Goal: Task Accomplishment & Management: Manage account settings

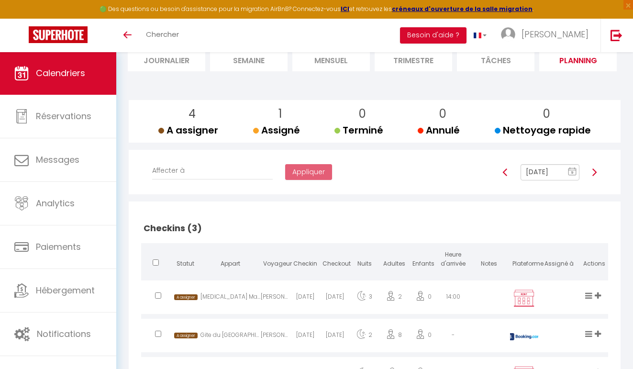
click at [574, 168] on rect at bounding box center [573, 171] width 8 height 7
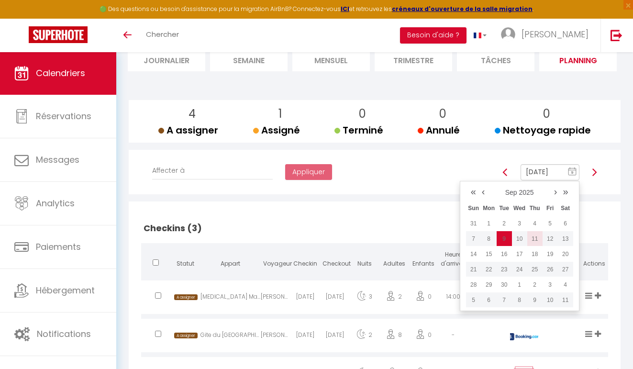
click at [539, 237] on td "11" at bounding box center [534, 238] width 15 height 15
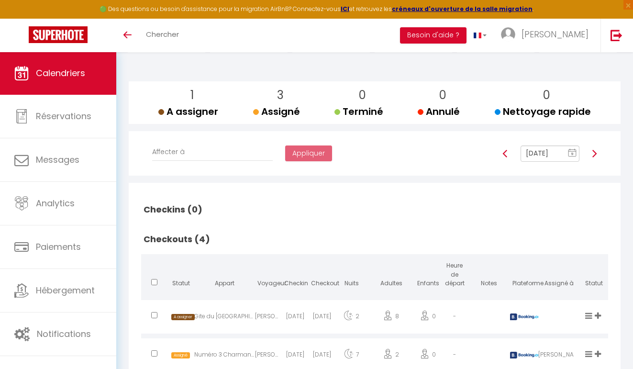
scroll to position [73, 0]
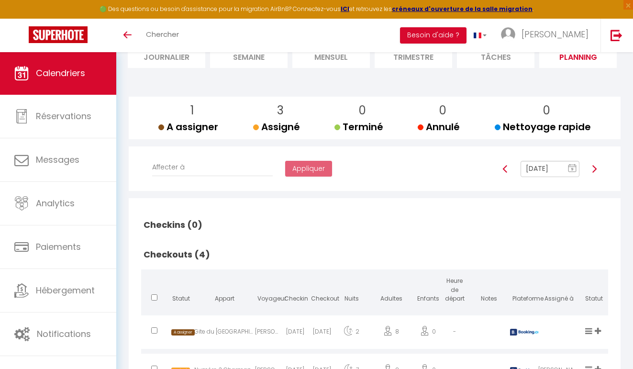
click at [573, 165] on rect at bounding box center [573, 168] width 8 height 7
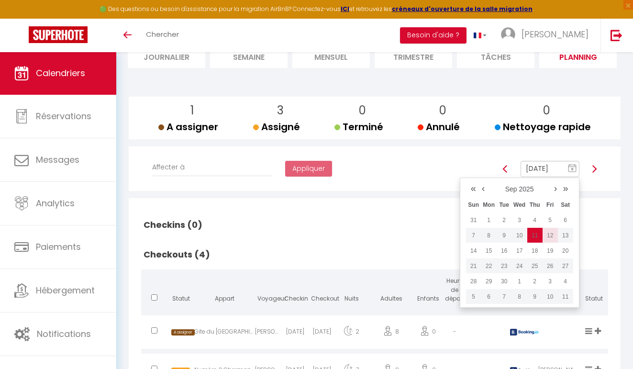
click at [555, 237] on td "12" at bounding box center [550, 235] width 15 height 15
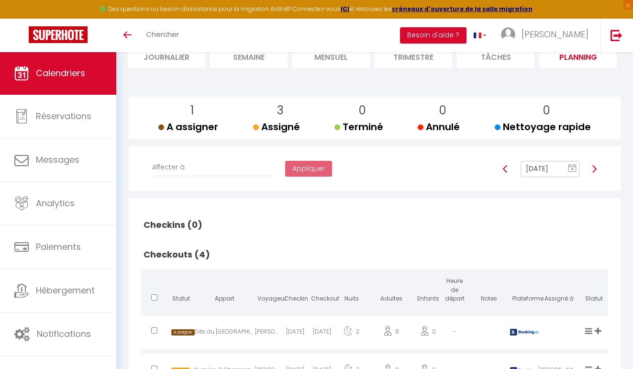
type input "[DATE]"
checkbox input "false"
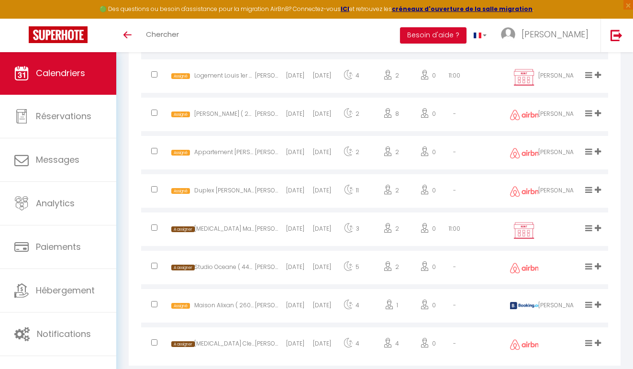
scroll to position [631, 0]
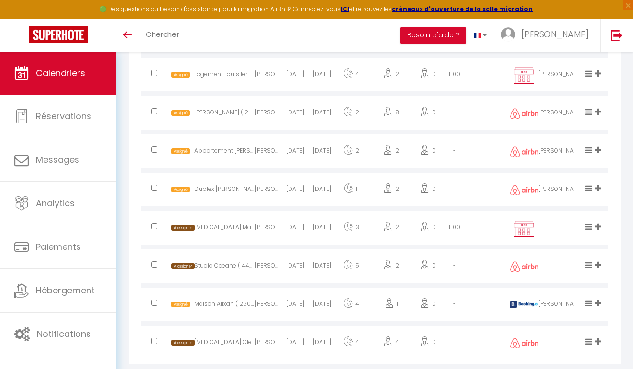
click at [598, 224] on icon at bounding box center [598, 227] width 6 height 8
click at [616, 257] on div "Checkins (7) Statut Appart Voyageur Checkin Checkout Nuits Adultes Enfants Heur…" at bounding box center [375, 2] width 492 height 724
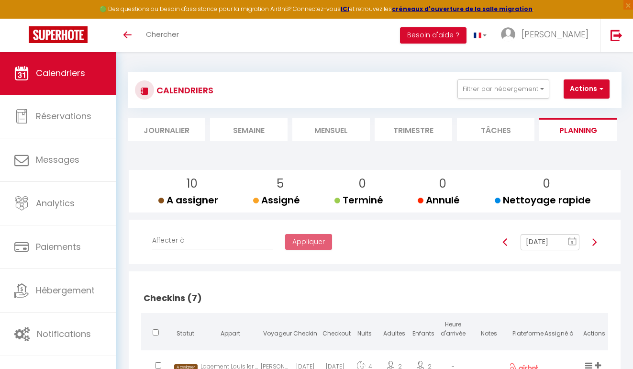
scroll to position [0, 0]
click at [571, 241] on rect at bounding box center [573, 241] width 8 height 7
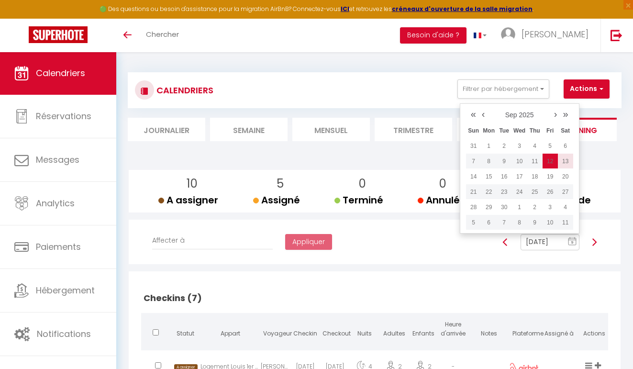
click at [562, 160] on td "13" at bounding box center [565, 161] width 15 height 15
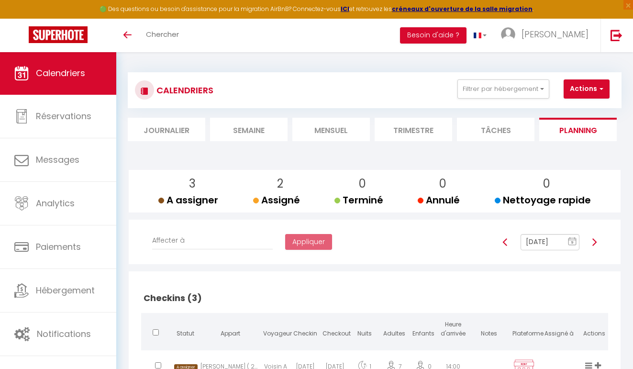
click at [571, 238] on rect at bounding box center [573, 241] width 8 height 7
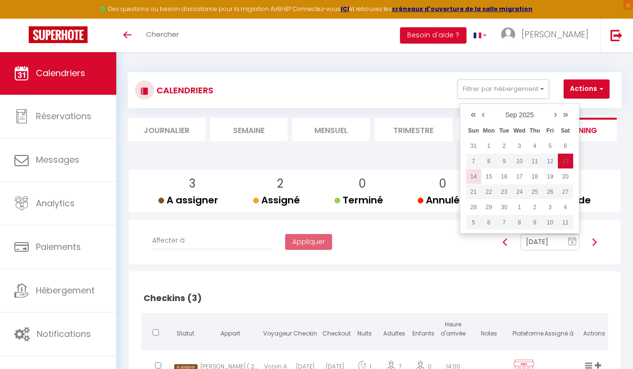
click at [475, 177] on td "14" at bounding box center [473, 176] width 15 height 15
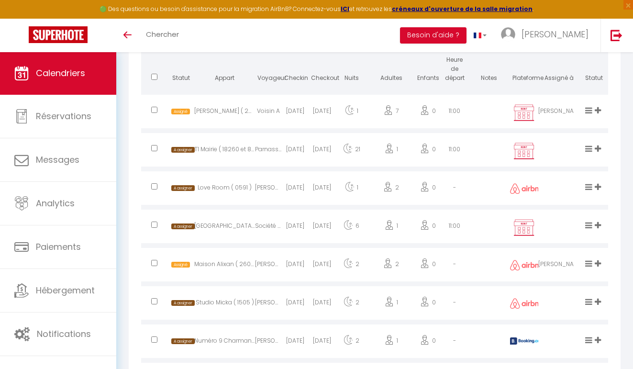
scroll to position [369, 0]
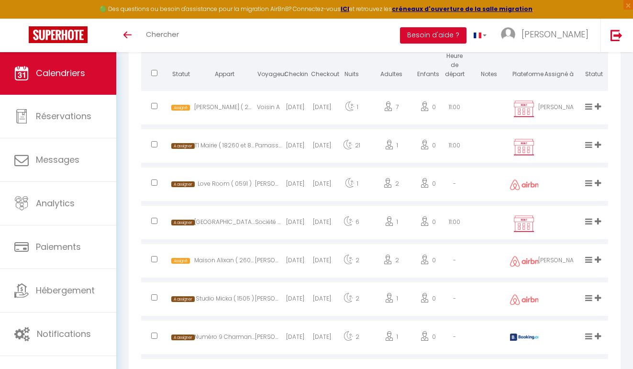
click at [598, 180] on icon at bounding box center [598, 183] width 6 height 8
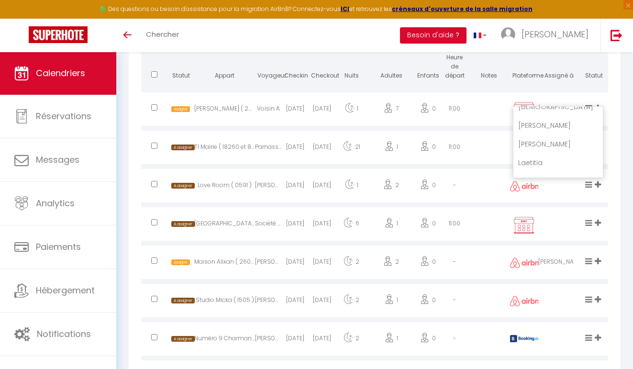
scroll to position [254, 0]
click at [549, 142] on li "[PERSON_NAME]" at bounding box center [559, 142] width 90 height 18
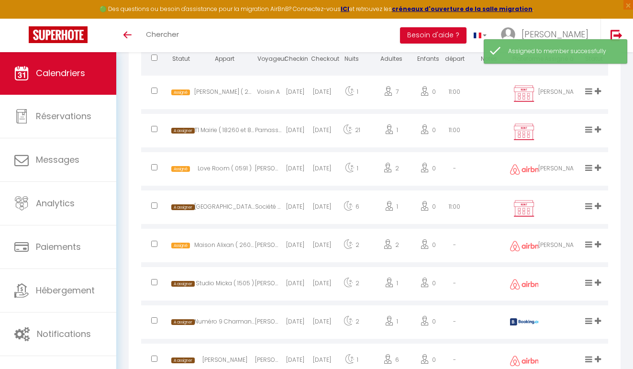
scroll to position [389, 0]
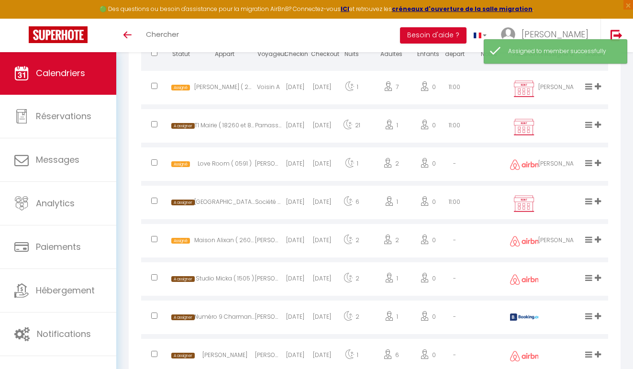
click at [599, 199] on icon at bounding box center [598, 201] width 6 height 8
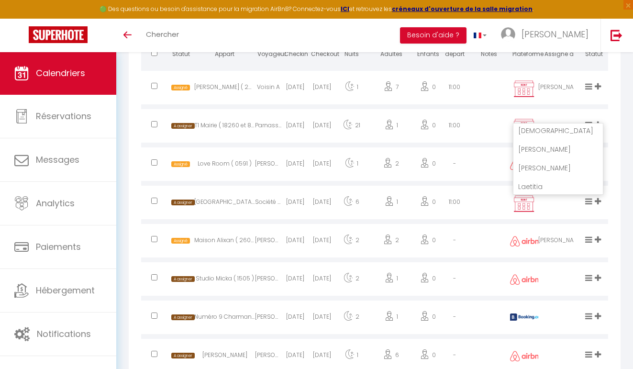
scroll to position [248, 0]
click at [555, 165] on li "[PERSON_NAME]" at bounding box center [559, 164] width 90 height 18
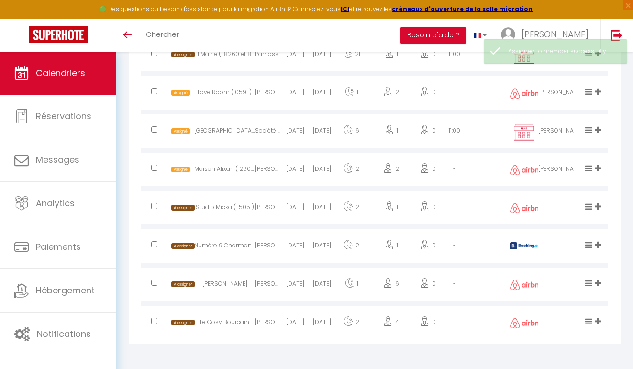
scroll to position [459, 0]
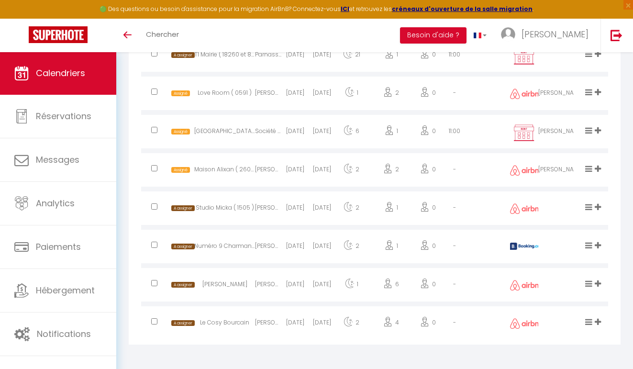
click at [601, 323] on icon at bounding box center [598, 322] width 6 height 8
click at [559, 284] on li "[PERSON_NAME]" at bounding box center [559, 284] width 90 height 18
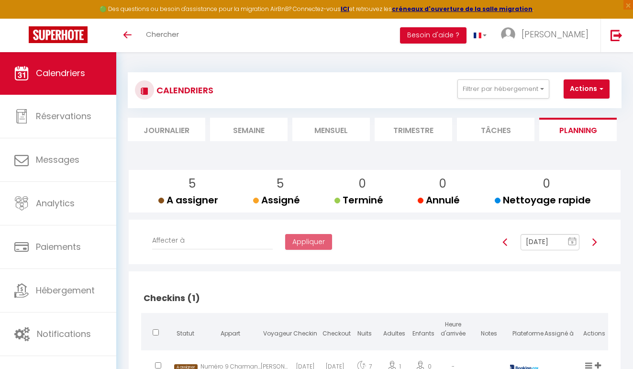
scroll to position [0, 0]
click at [536, 243] on input "[DATE]" at bounding box center [550, 242] width 59 height 16
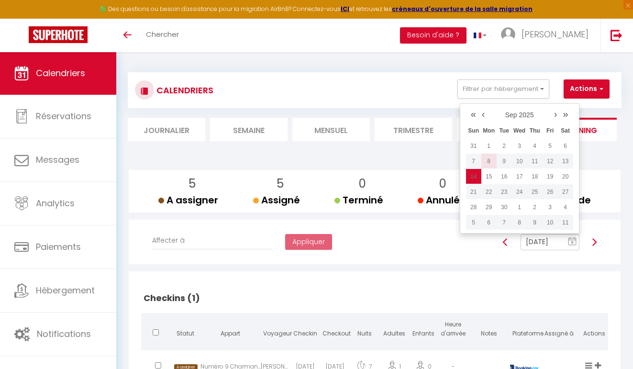
click at [490, 157] on td "8" at bounding box center [489, 161] width 15 height 15
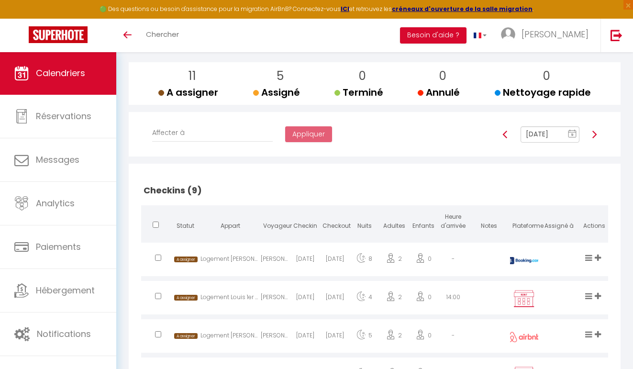
scroll to position [103, 0]
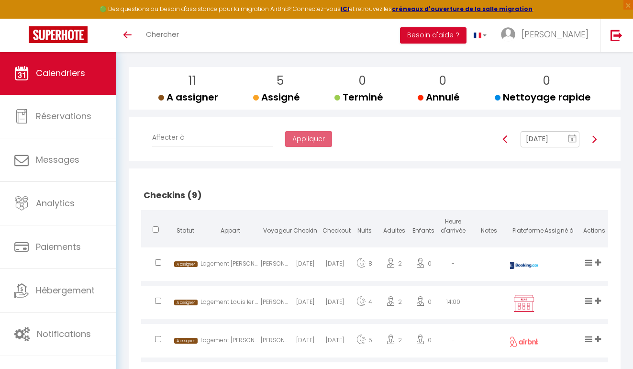
click at [595, 139] on img at bounding box center [595, 139] width 8 height 8
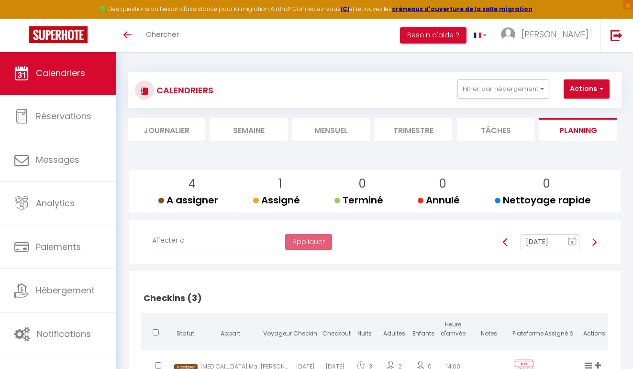
scroll to position [0, 0]
click at [596, 241] on img at bounding box center [595, 242] width 8 height 8
click at [595, 240] on img at bounding box center [595, 242] width 8 height 8
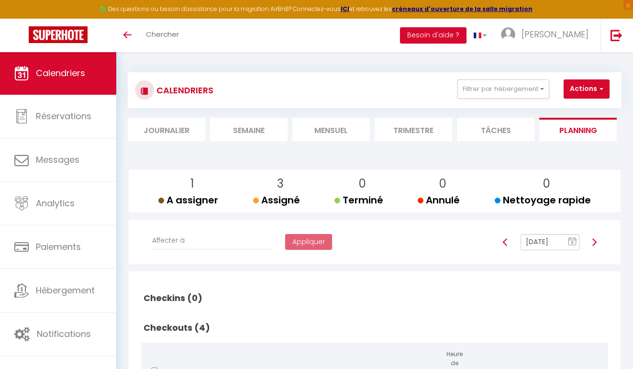
click at [596, 242] on img at bounding box center [595, 242] width 8 height 8
type input "[DATE]"
checkbox input "false"
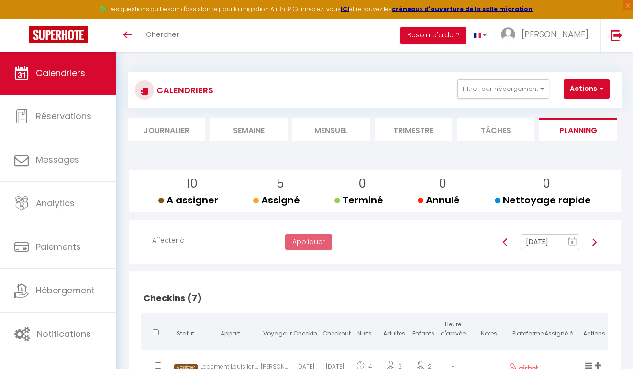
click at [573, 241] on text "9" at bounding box center [572, 242] width 2 height 4
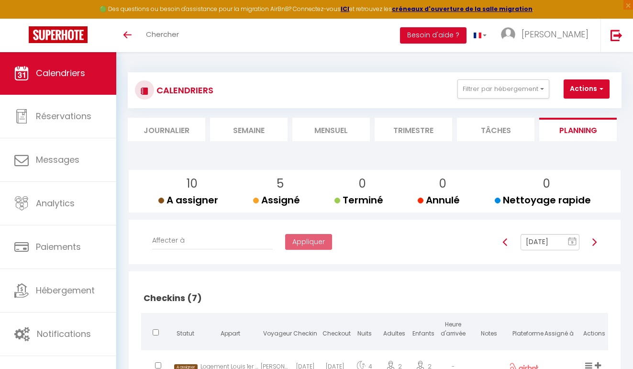
click at [68, 84] on link "Calendriers" at bounding box center [58, 73] width 116 height 43
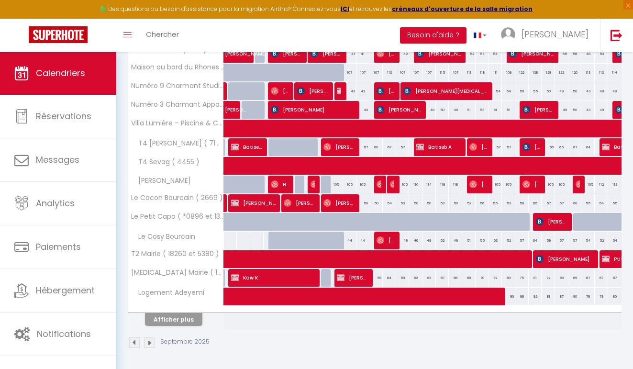
scroll to position [284, 0]
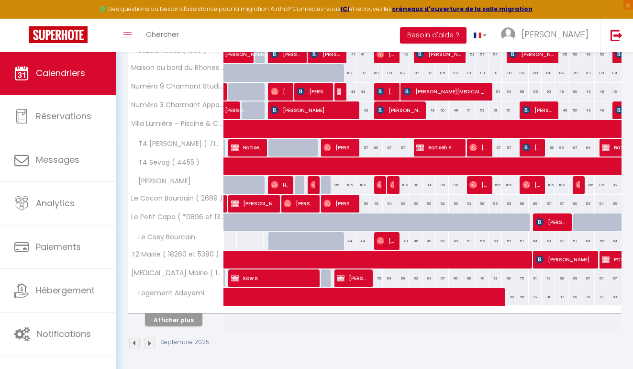
click at [174, 315] on button "Afficher plus" at bounding box center [173, 320] width 57 height 13
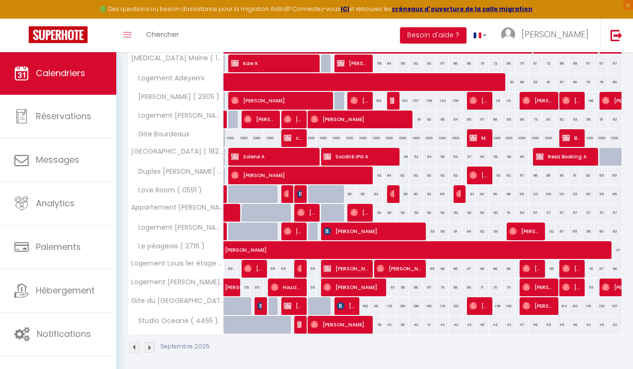
scroll to position [504, 0]
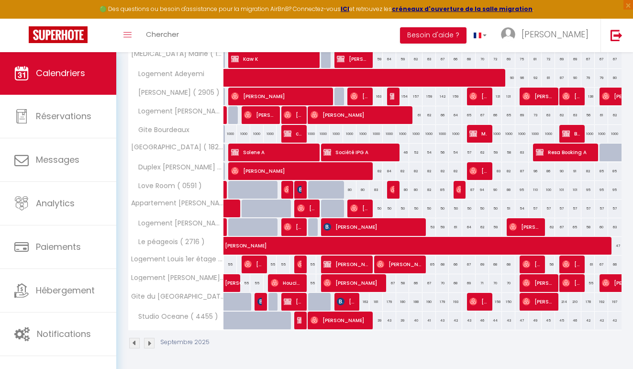
click at [403, 116] on span "[PERSON_NAME]" at bounding box center [360, 115] width 98 height 18
select select "OK"
select select "0"
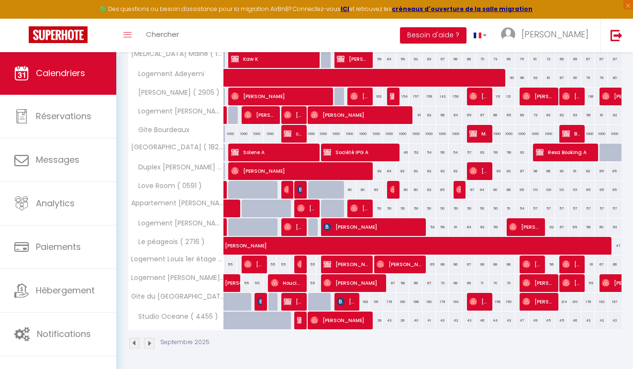
select select "1"
select select
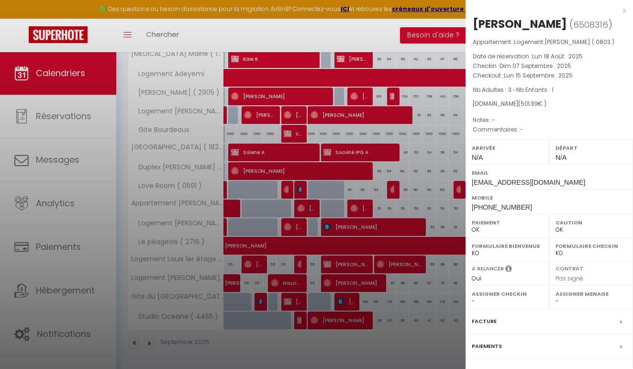
click at [403, 116] on div at bounding box center [316, 184] width 633 height 369
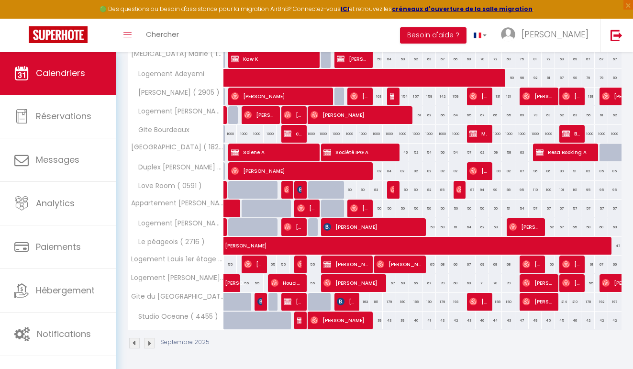
click at [340, 209] on div at bounding box center [341, 214] width 13 height 18
type input "50"
type input "[DATE]"
type input "Mer 10 Septembre 2025"
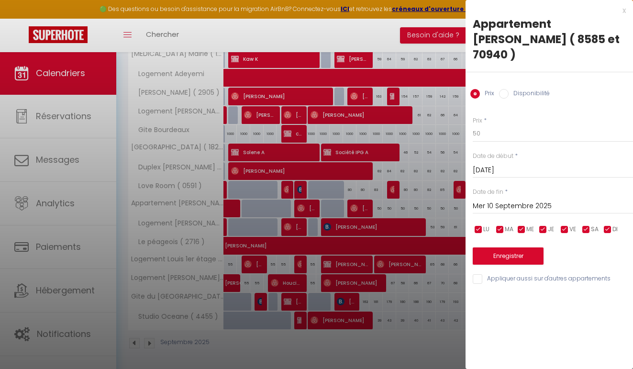
click at [340, 209] on div at bounding box center [316, 184] width 633 height 369
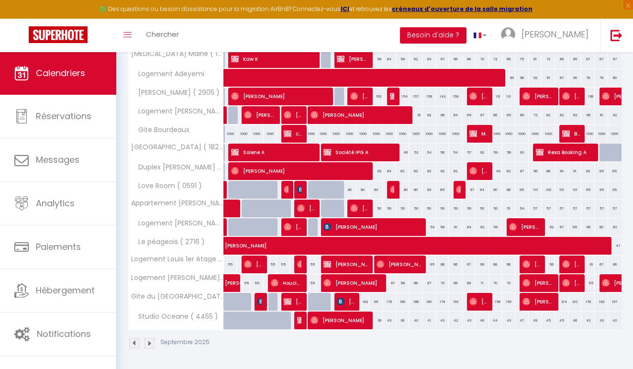
click at [355, 210] on img at bounding box center [354, 208] width 8 height 8
select select "34766"
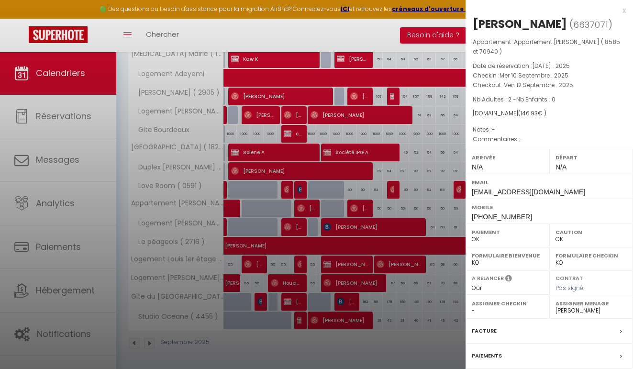
click at [355, 210] on div at bounding box center [316, 184] width 633 height 369
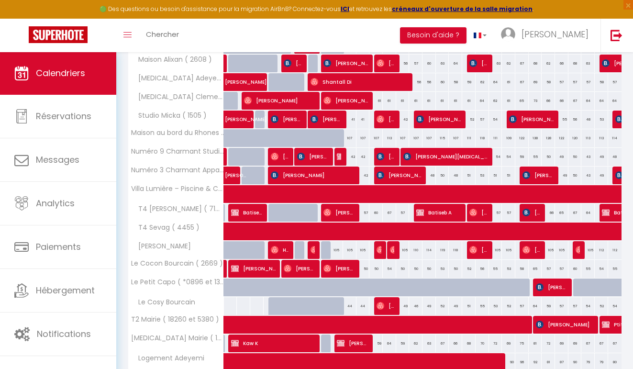
scroll to position [221, 0]
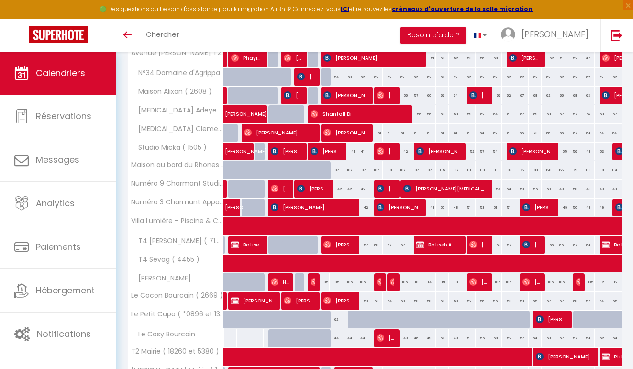
scroll to position [155, 0]
